Goal: Information Seeking & Learning: Check status

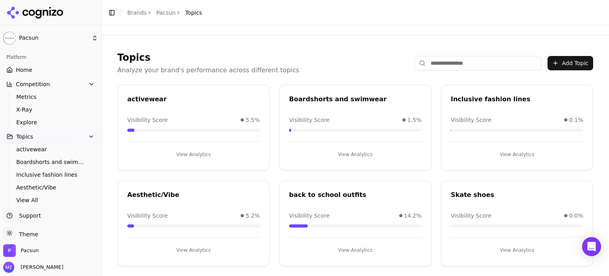
click at [553, 62] on button "Add Topic" at bounding box center [571, 63] width 46 height 14
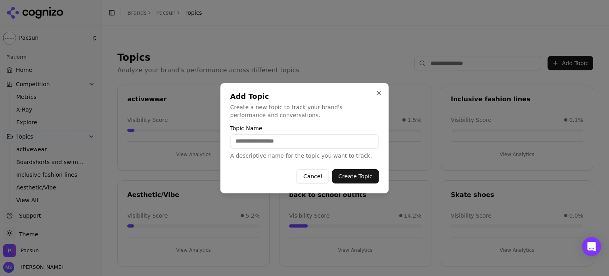
click at [322, 173] on button "Cancel" at bounding box center [313, 176] width 32 height 14
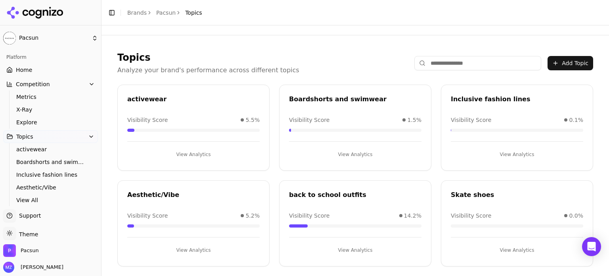
click at [224, 153] on button "View Analytics" at bounding box center [193, 154] width 132 height 13
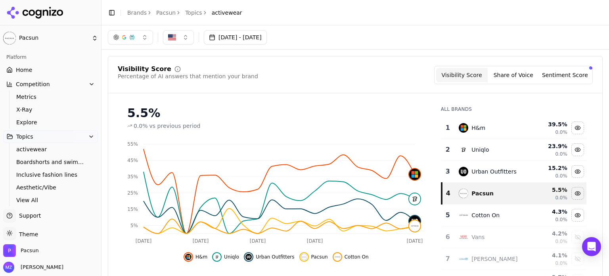
click at [192, 11] on link "Topics" at bounding box center [193, 13] width 17 height 8
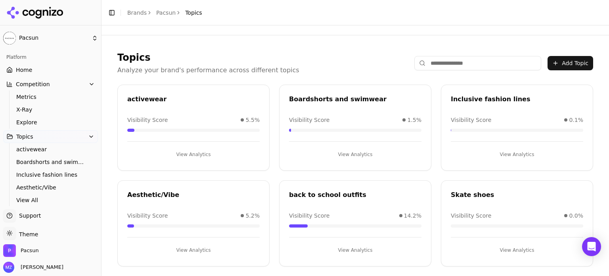
click at [186, 150] on button "View Analytics" at bounding box center [193, 154] width 132 height 13
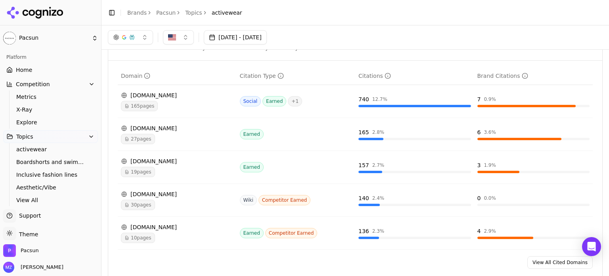
scroll to position [516, 0]
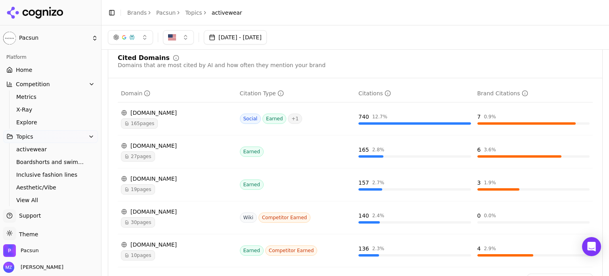
click at [154, 243] on div "[DOMAIN_NAME]" at bounding box center [177, 244] width 113 height 8
click at [146, 251] on span "10 pages" at bounding box center [138, 255] width 34 height 10
